Goal: Find contact information: Find contact information

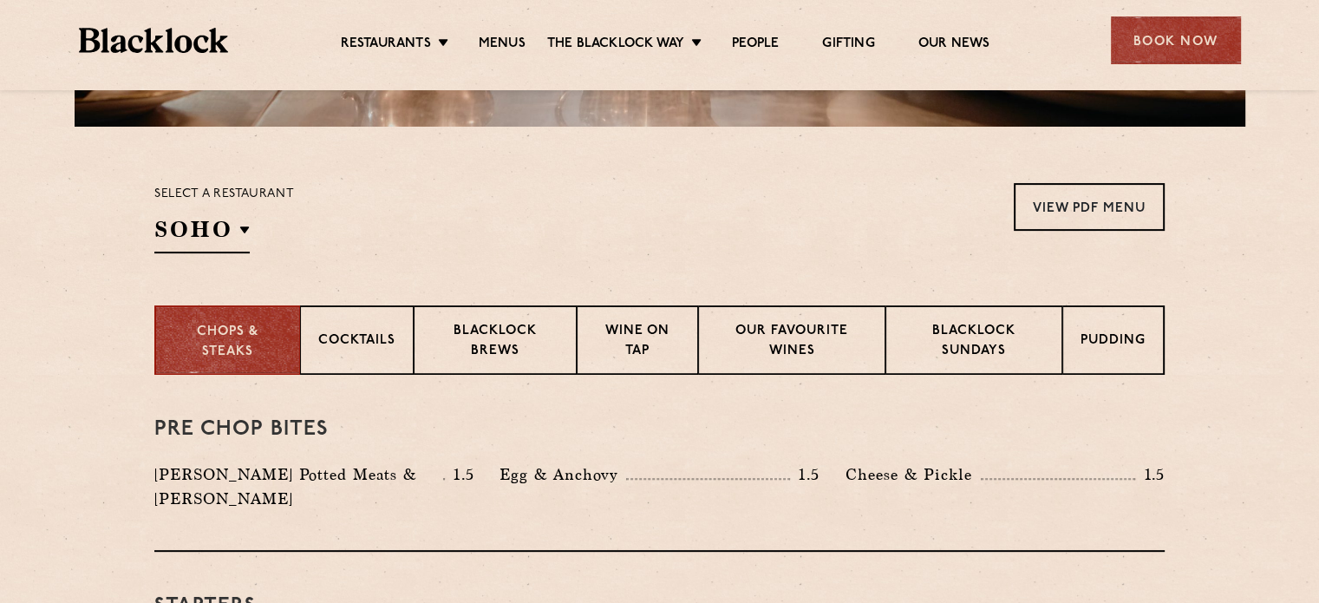
scroll to position [607, 0]
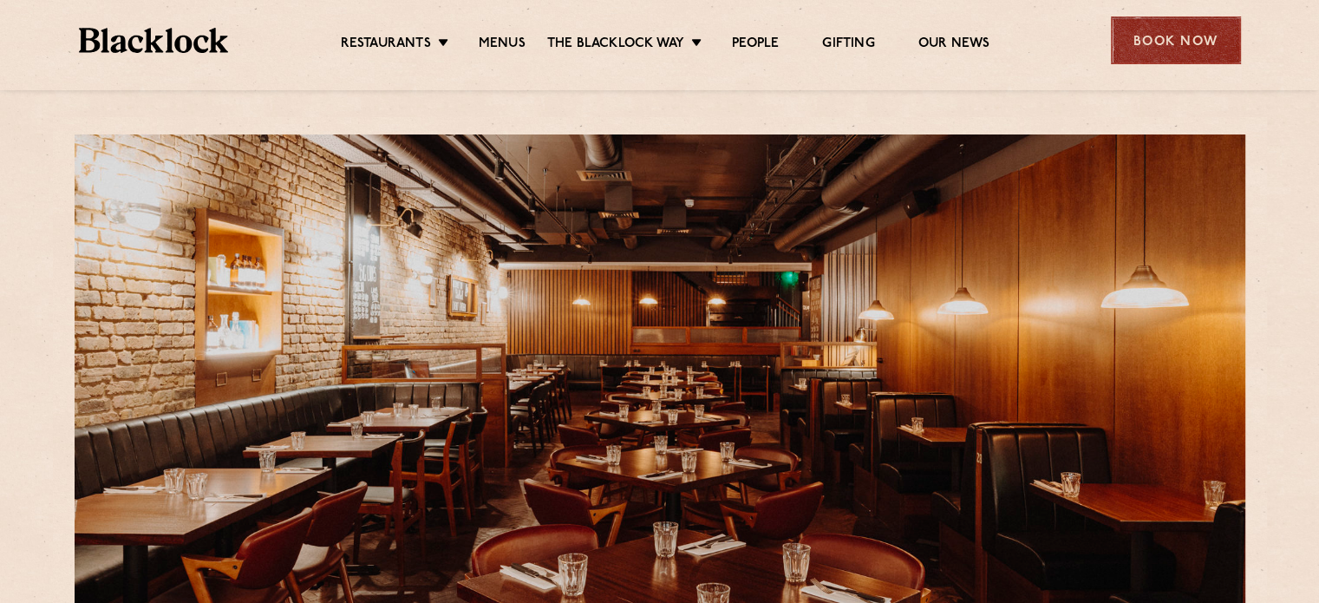
click at [1200, 36] on div "Book Now" at bounding box center [1176, 40] width 130 height 48
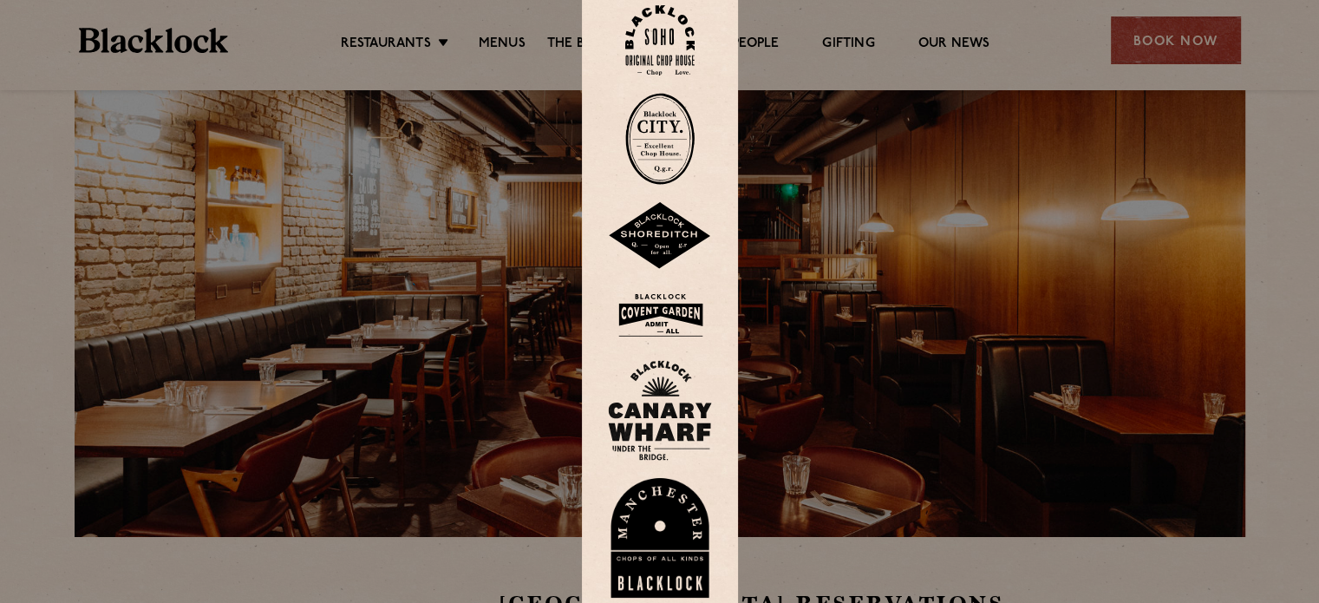
scroll to position [87, 0]
click at [675, 311] on img at bounding box center [660, 315] width 104 height 56
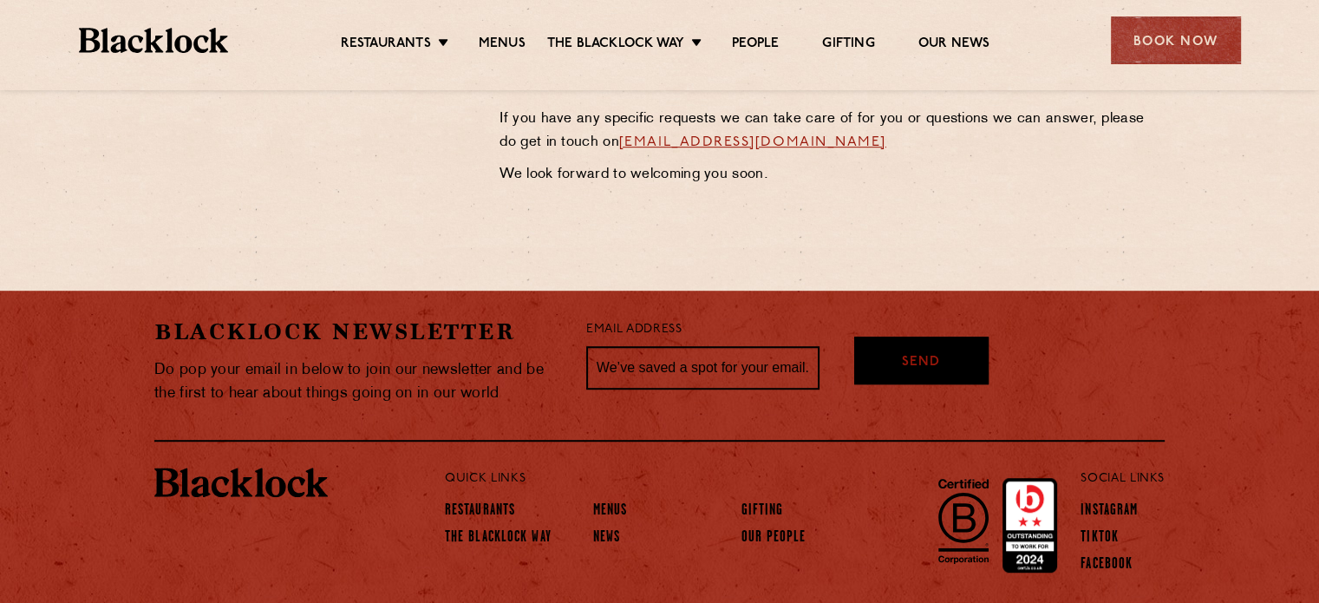
scroll to position [1040, 0]
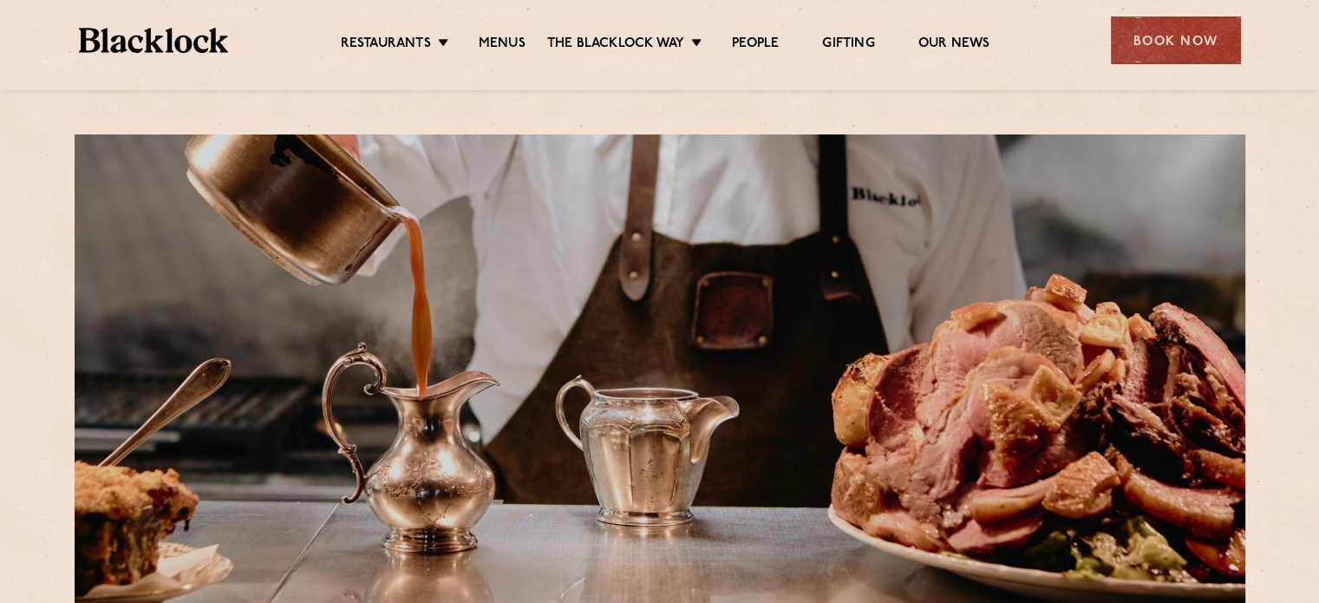
click at [1174, 65] on div "Restaurants Soho City Shoreditch Covent Garden Canary Wharf Manchester Birmingh…" at bounding box center [660, 38] width 1214 height 77
click at [1173, 51] on div "Book Now" at bounding box center [1176, 40] width 130 height 48
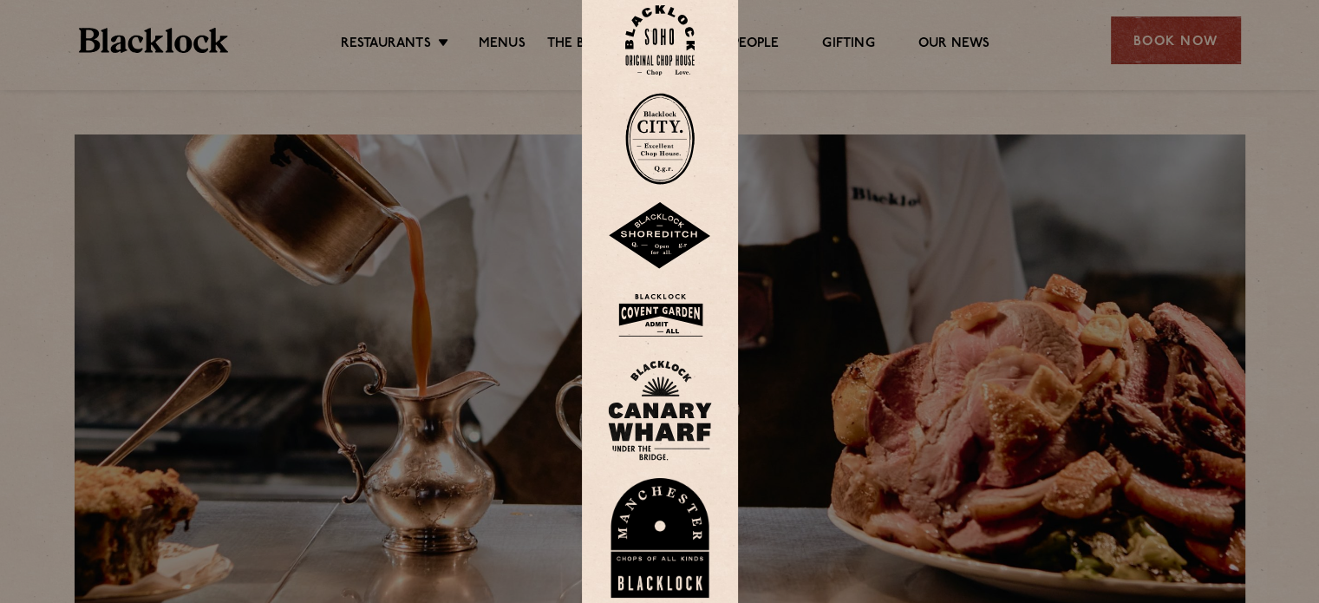
click at [700, 318] on img at bounding box center [660, 315] width 104 height 56
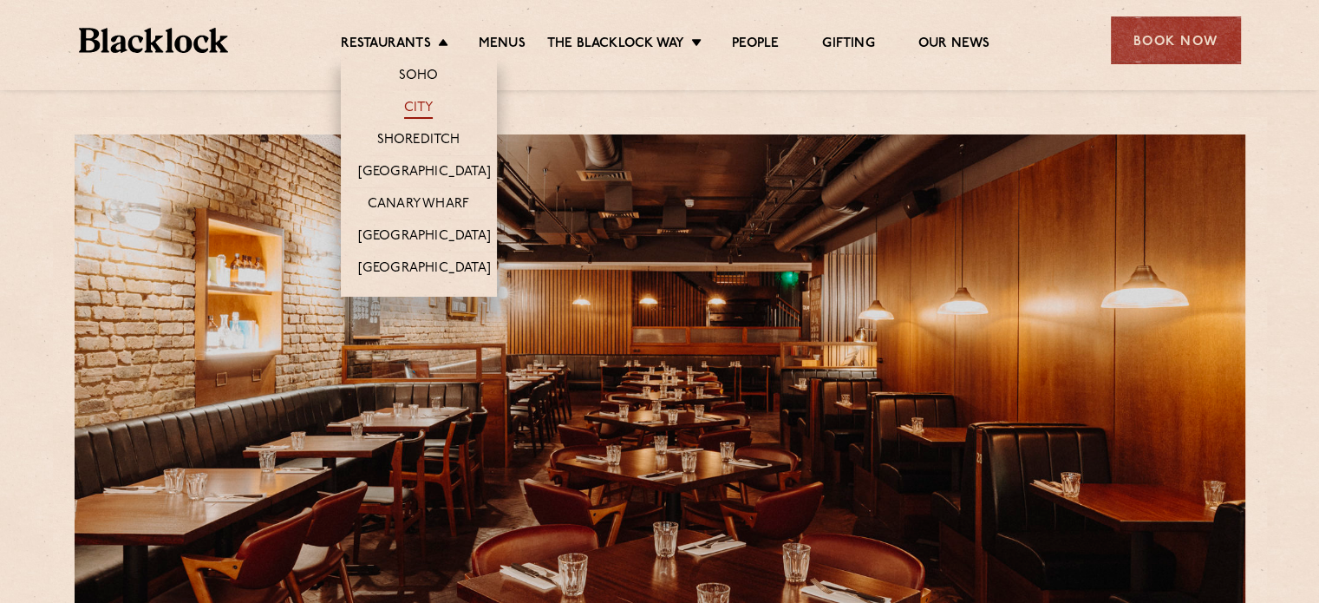
click at [423, 106] on link "City" at bounding box center [418, 109] width 29 height 19
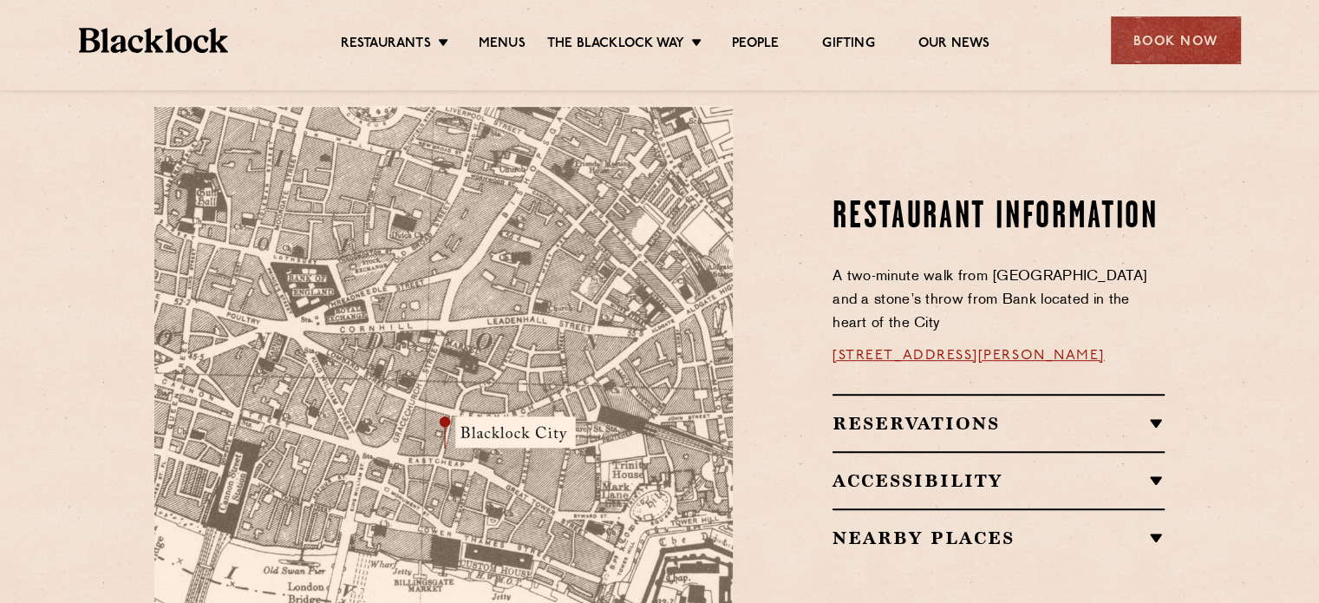
scroll to position [954, 0]
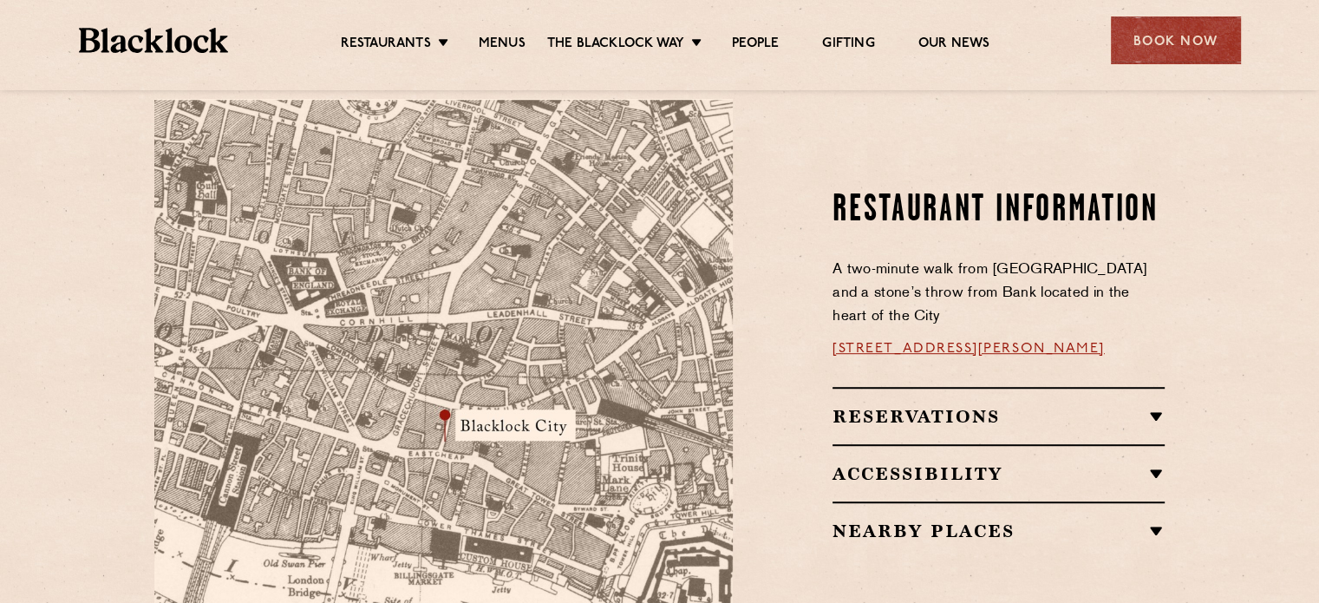
click at [978, 342] on link "[STREET_ADDRESS][PERSON_NAME]" at bounding box center [968, 349] width 272 height 14
click at [965, 406] on h2 "Reservations" at bounding box center [998, 416] width 332 height 21
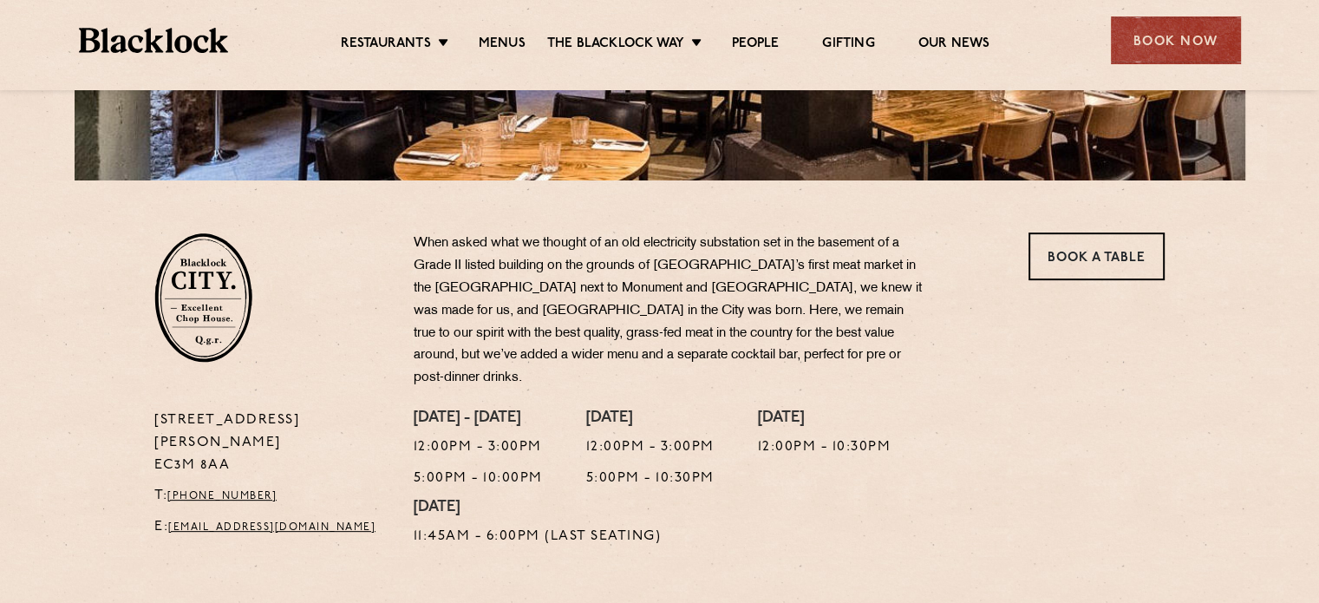
scroll to position [867, 0]
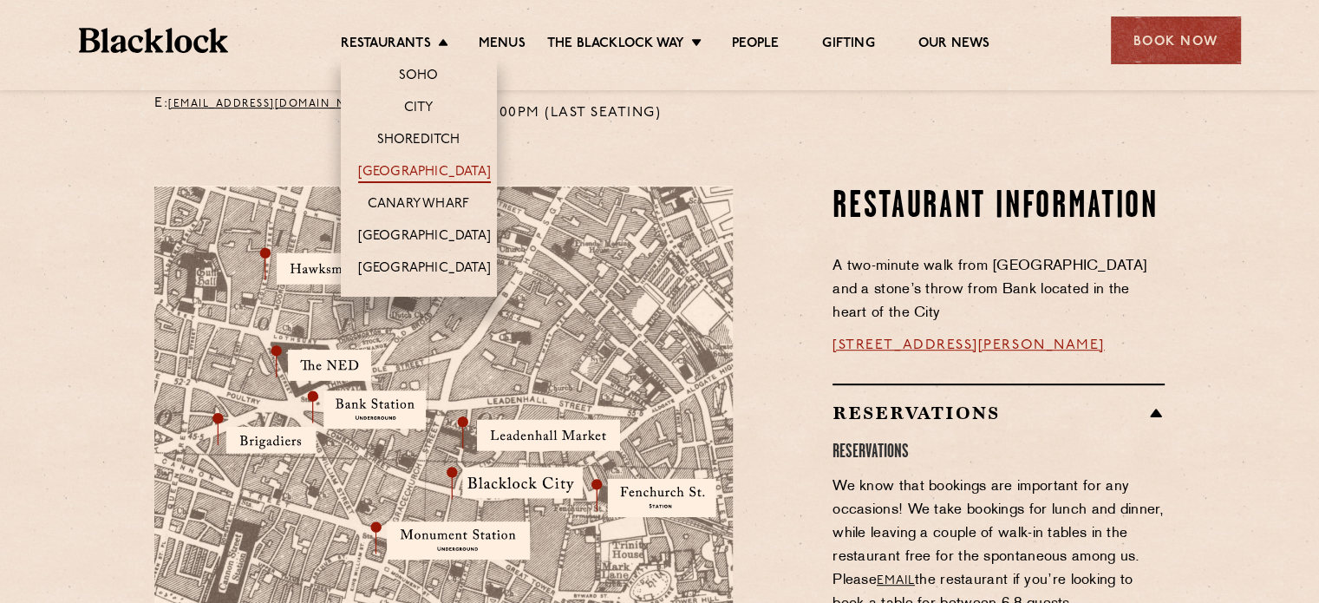
click at [450, 165] on link "[GEOGRAPHIC_DATA]" at bounding box center [424, 173] width 133 height 19
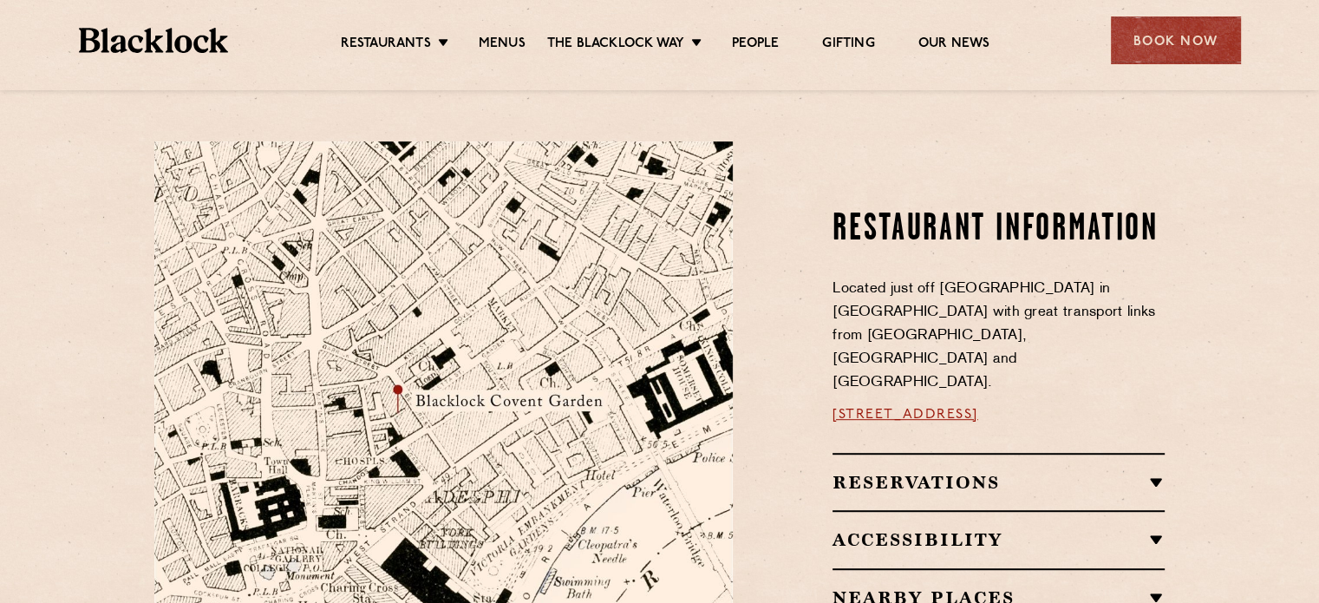
scroll to position [867, 0]
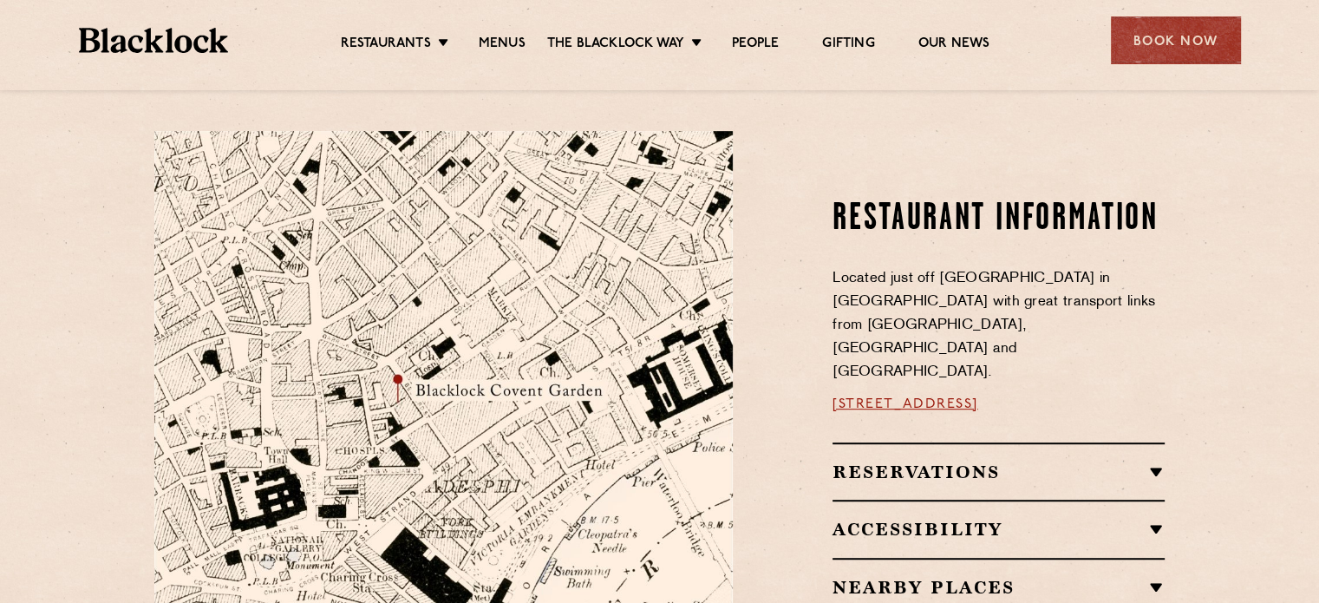
click at [929, 461] on h2 "Reservations" at bounding box center [998, 471] width 332 height 21
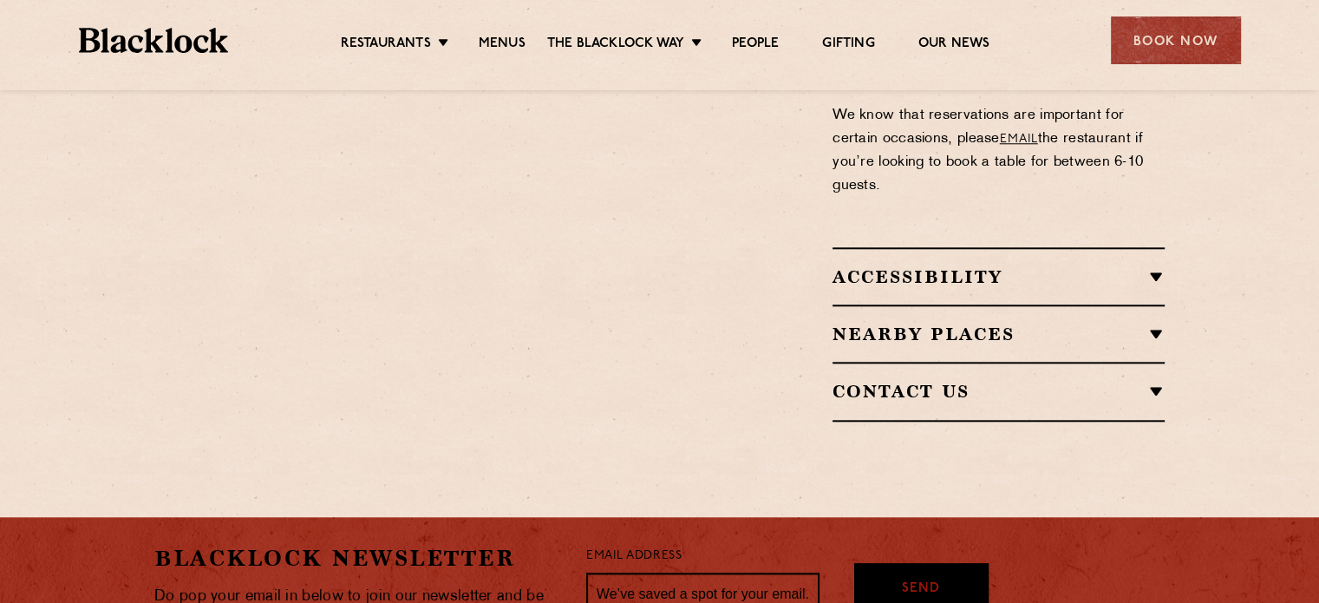
scroll to position [1647, 0]
click at [981, 323] on h2 "Nearby Places" at bounding box center [998, 333] width 332 height 21
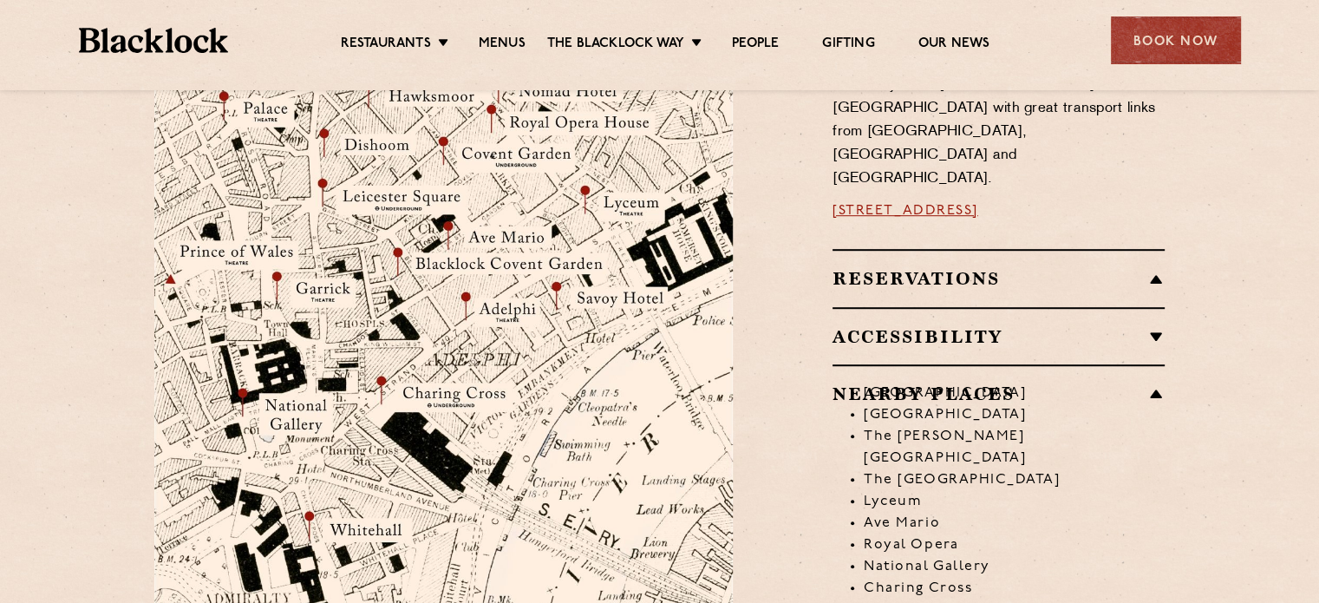
scroll to position [940, 0]
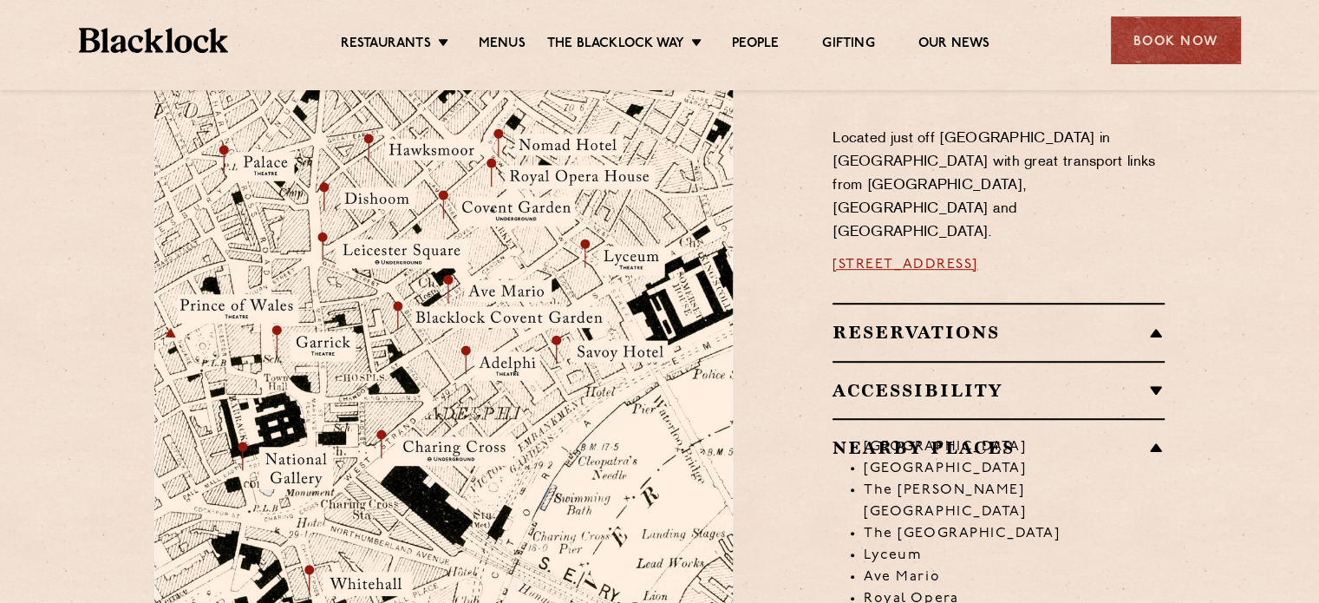
click at [1083, 436] on li "[GEOGRAPHIC_DATA]" at bounding box center [1014, 447] width 301 height 22
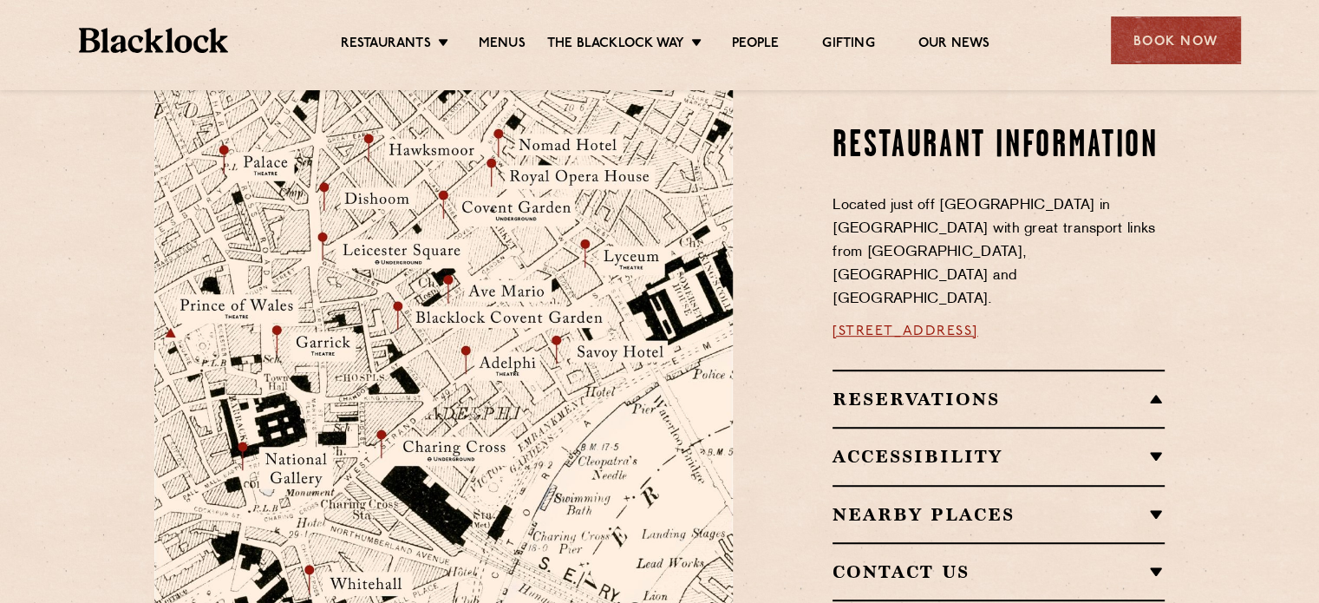
click at [978, 504] on h2 "Nearby Places" at bounding box center [998, 514] width 332 height 21
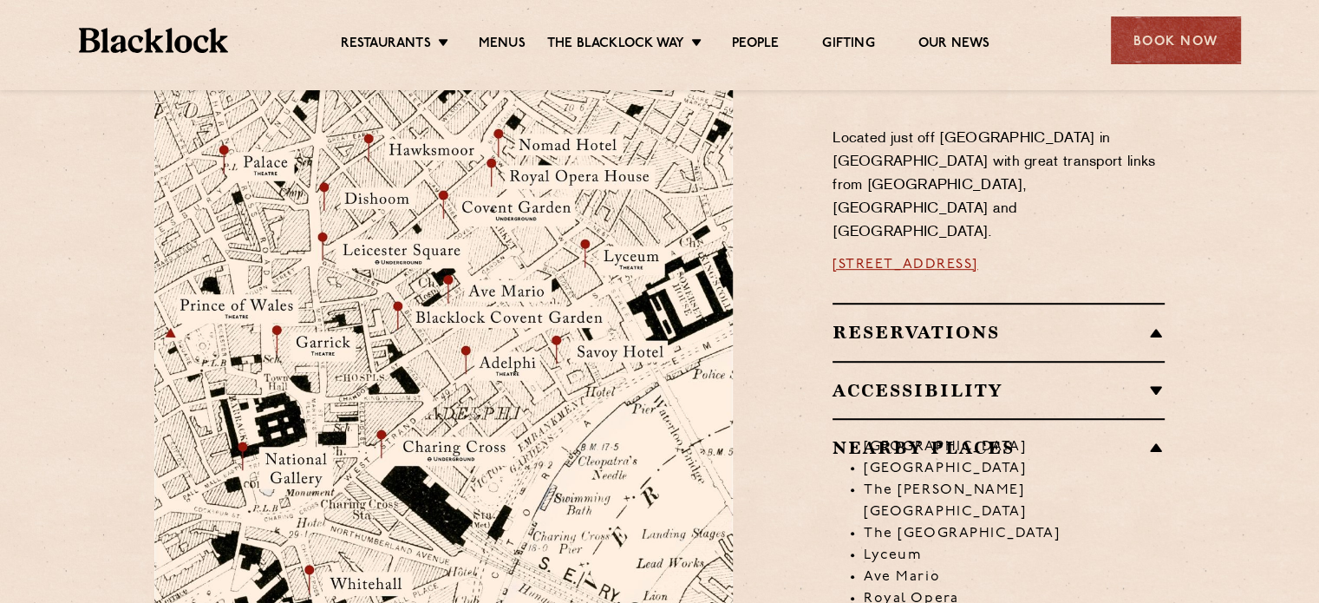
click at [984, 458] on li "Nomad Hotel" at bounding box center [1014, 469] width 301 height 22
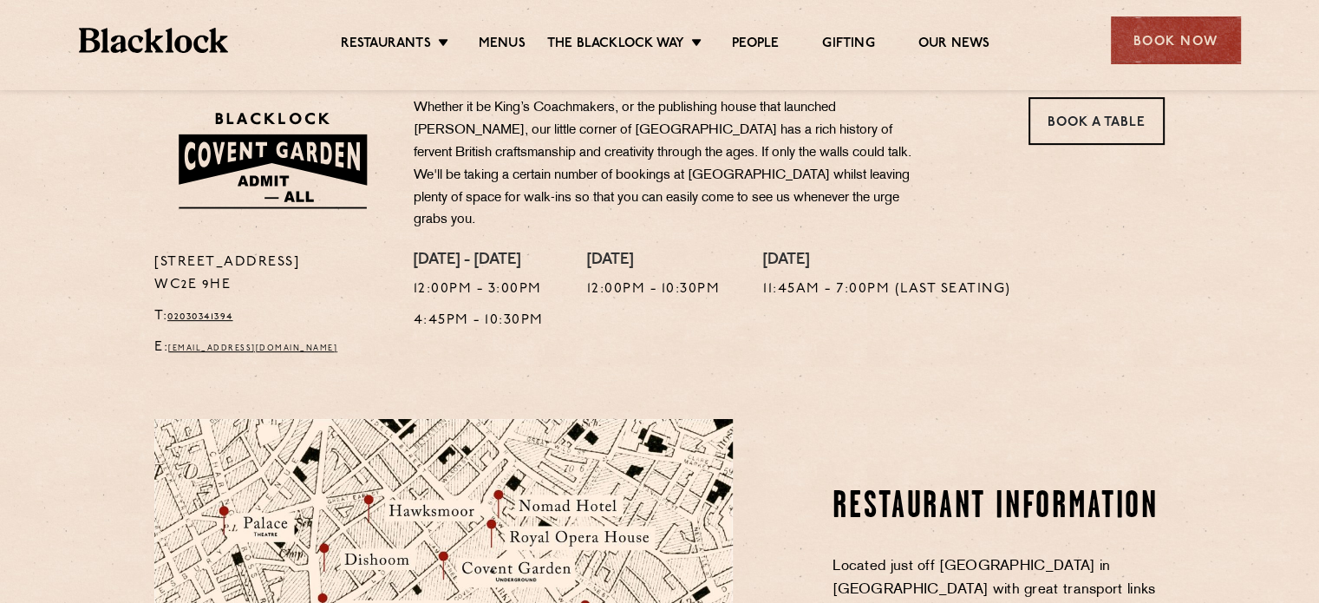
scroll to position [420, 0]
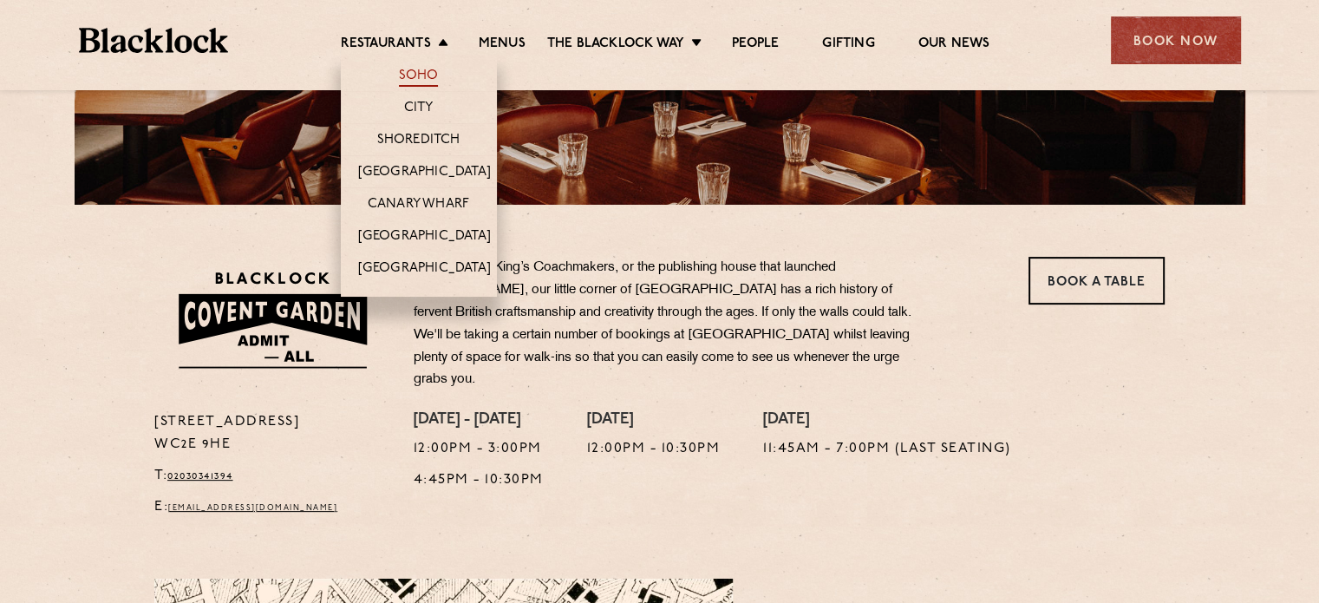
click at [424, 80] on link "Soho" at bounding box center [419, 77] width 40 height 19
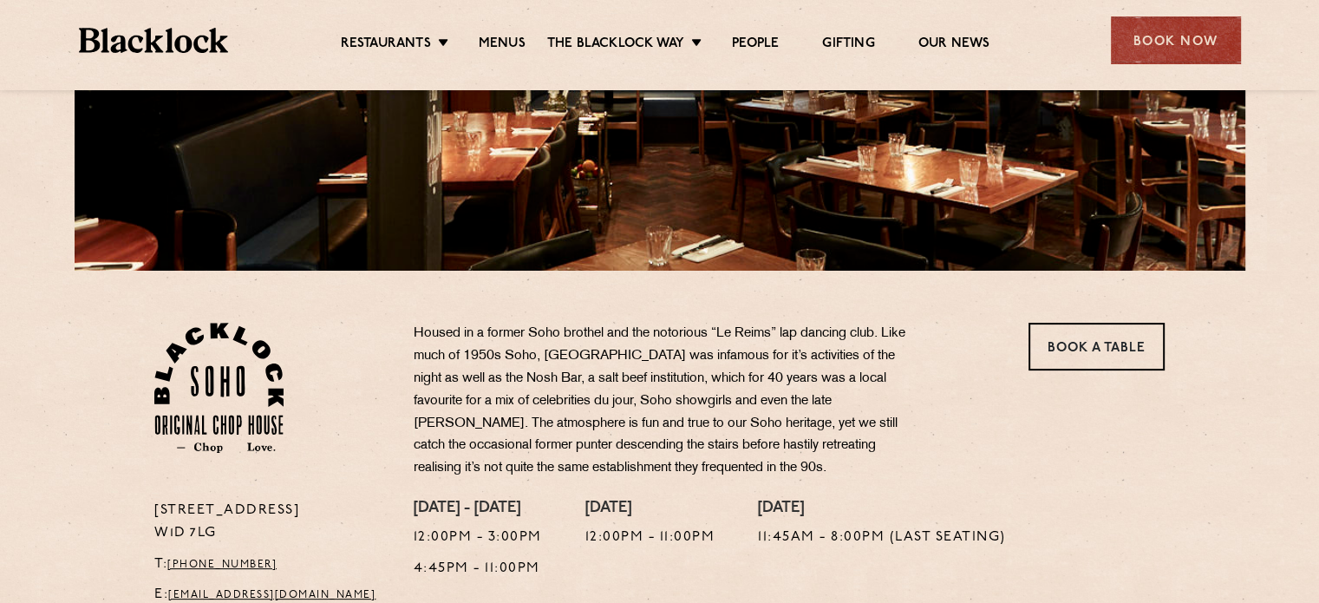
scroll to position [347, 0]
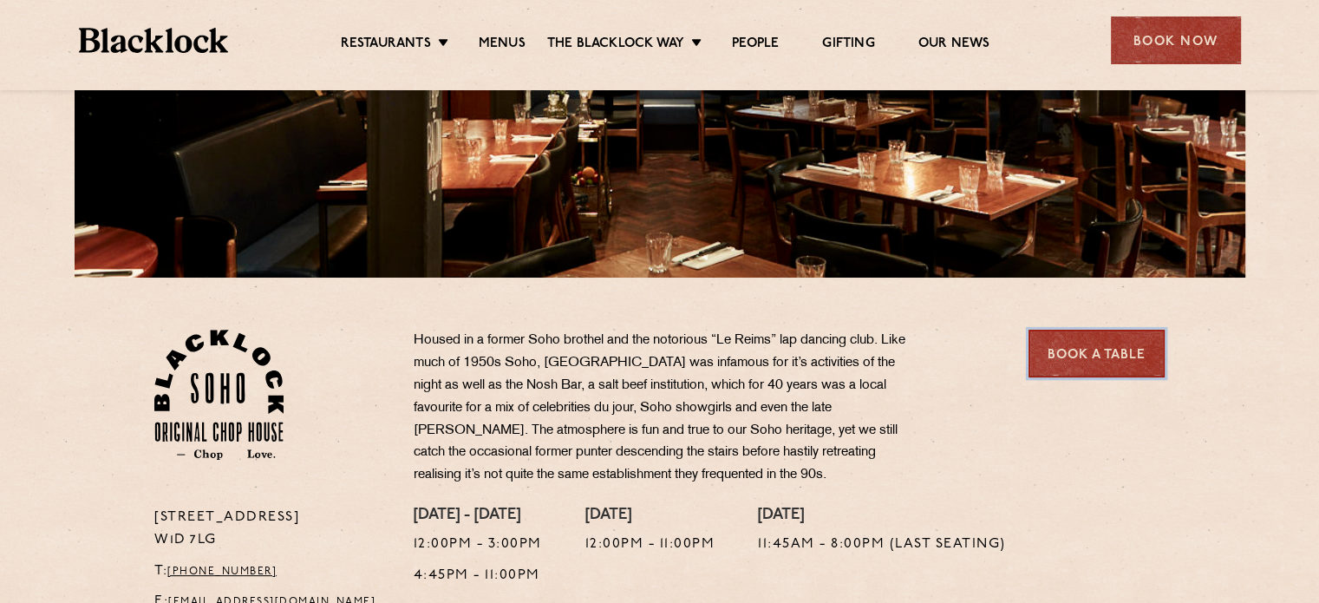
click at [1087, 363] on link "Book a Table" at bounding box center [1096, 353] width 136 height 48
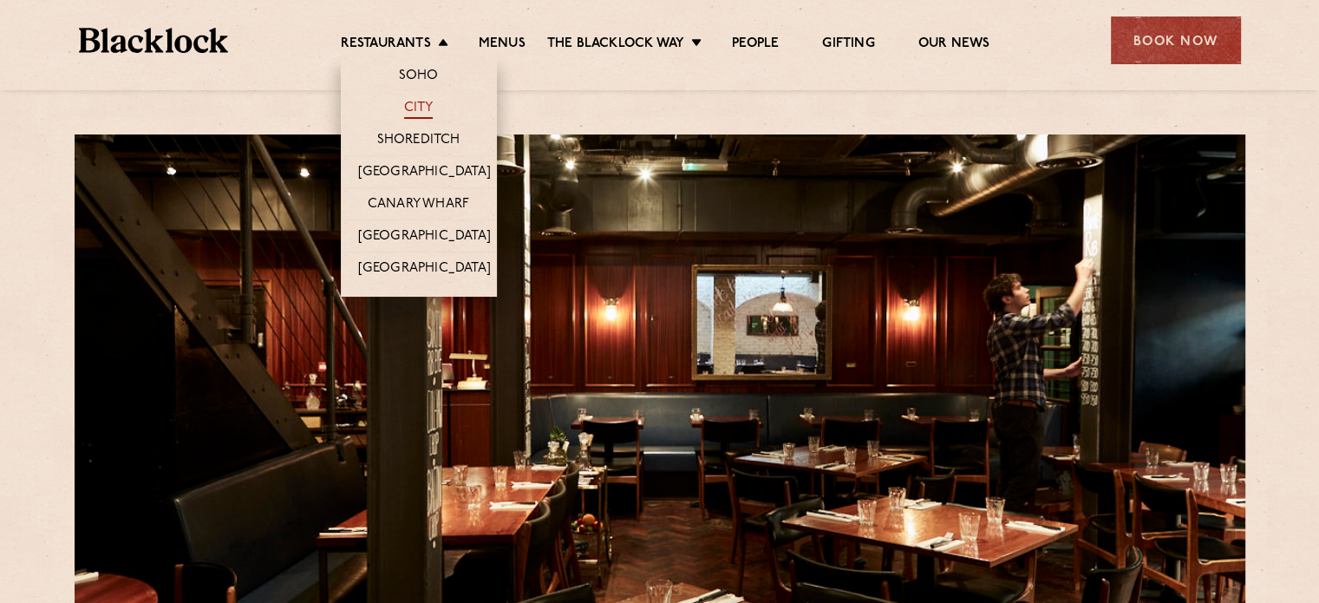
click at [409, 109] on link "City" at bounding box center [418, 109] width 29 height 19
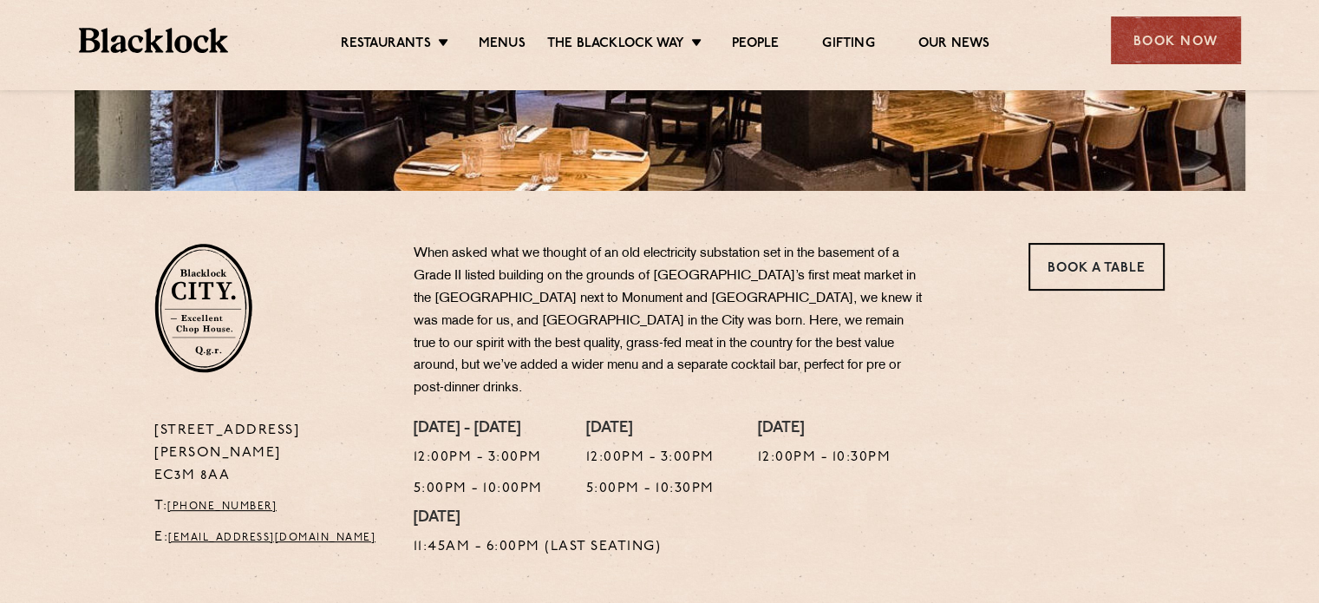
scroll to position [520, 0]
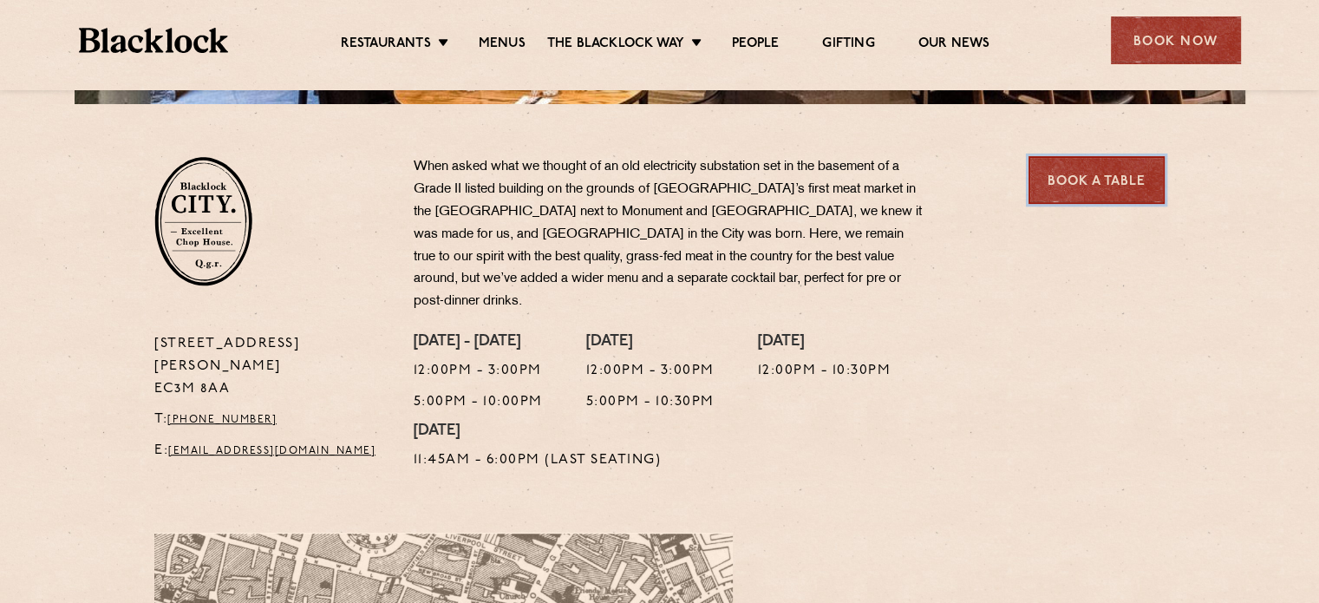
click at [1099, 159] on link "Book a Table" at bounding box center [1096, 180] width 136 height 48
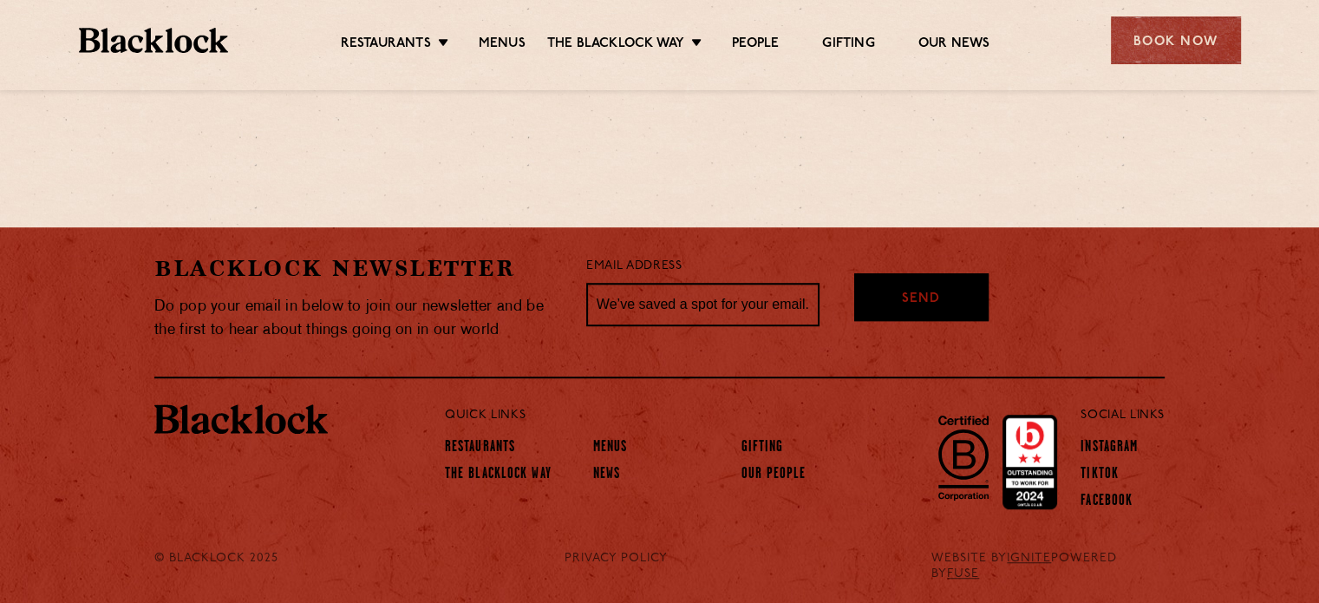
scroll to position [1071, 0]
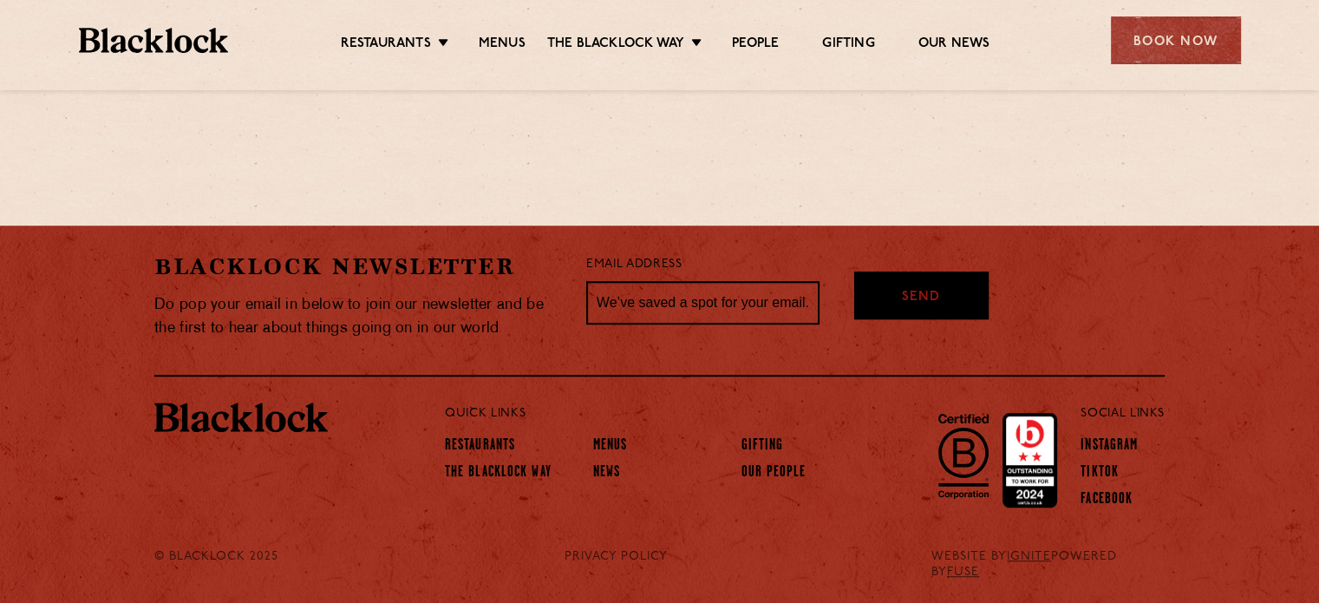
click at [792, 307] on surfhark-icon at bounding box center [797, 303] width 16 height 16
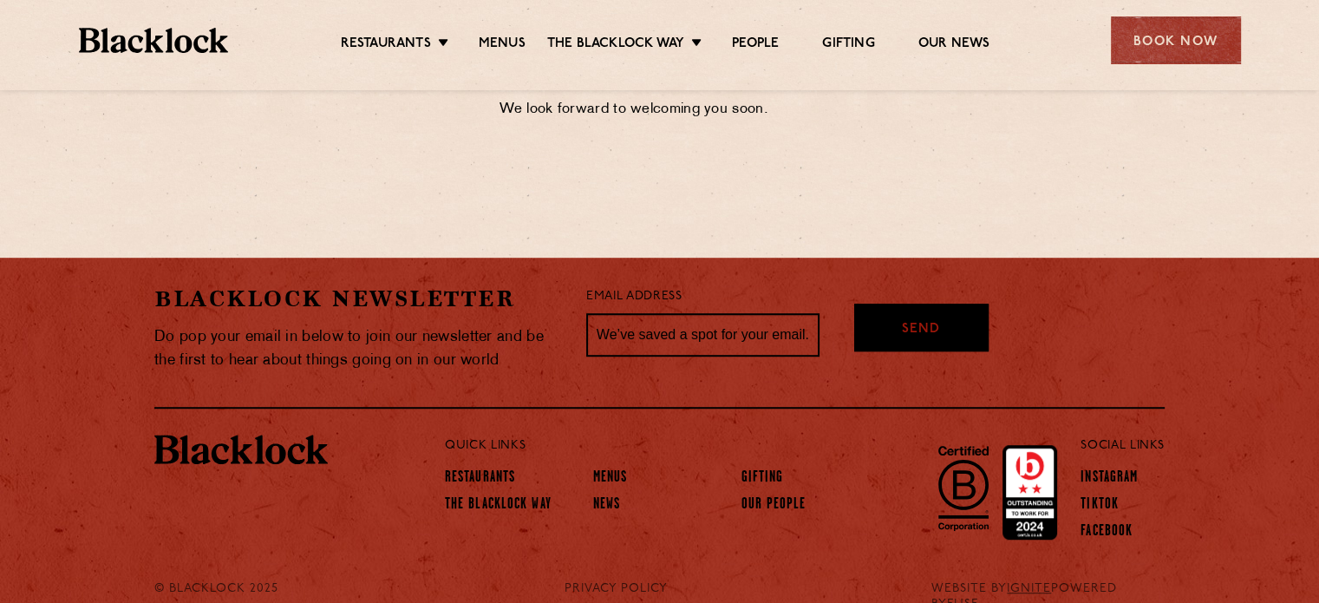
scroll to position [984, 0]
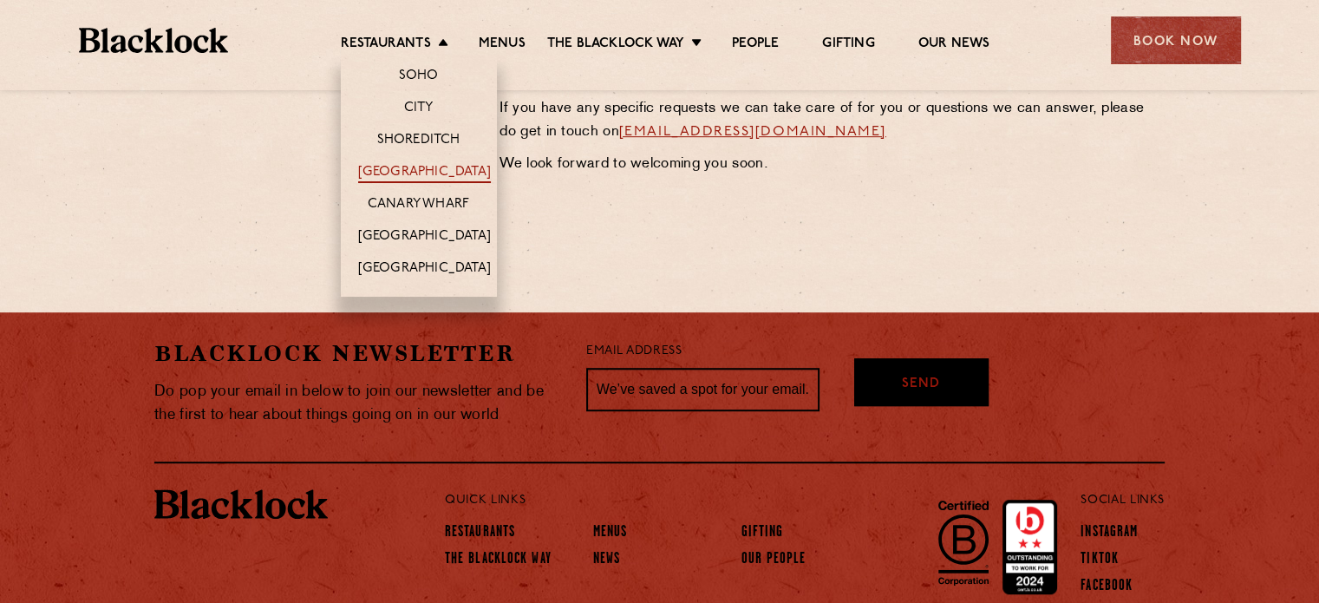
click at [406, 168] on link "[GEOGRAPHIC_DATA]" at bounding box center [424, 173] width 133 height 19
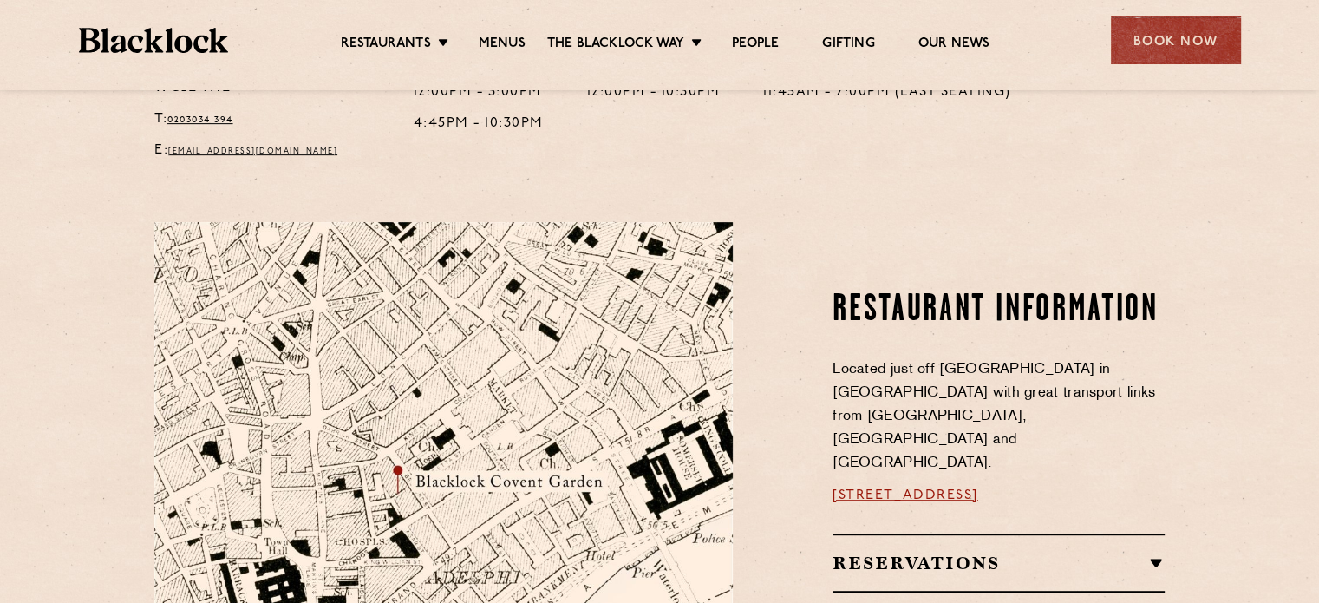
scroll to position [429, 0]
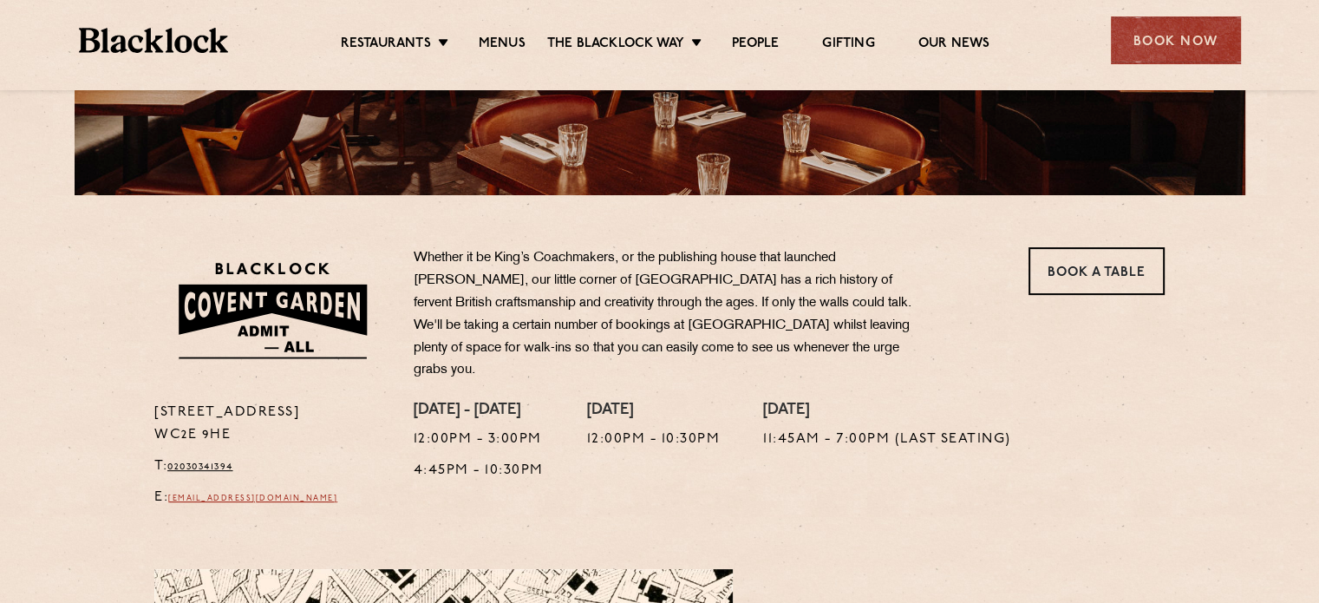
click at [178, 494] on link "[EMAIL_ADDRESS][DOMAIN_NAME]" at bounding box center [252, 498] width 169 height 8
drag, startPoint x: 354, startPoint y: 493, endPoint x: 174, endPoint y: 503, distance: 179.7
click at [174, 503] on div "16a Bedford Street WC2E 9HE T: 02030341394 E: coventgarden@theblacklock.com" at bounding box center [270, 459] width 259 height 116
copy link "coventgarden@theblacklock.com"
